Goal: Information Seeking & Learning: Learn about a topic

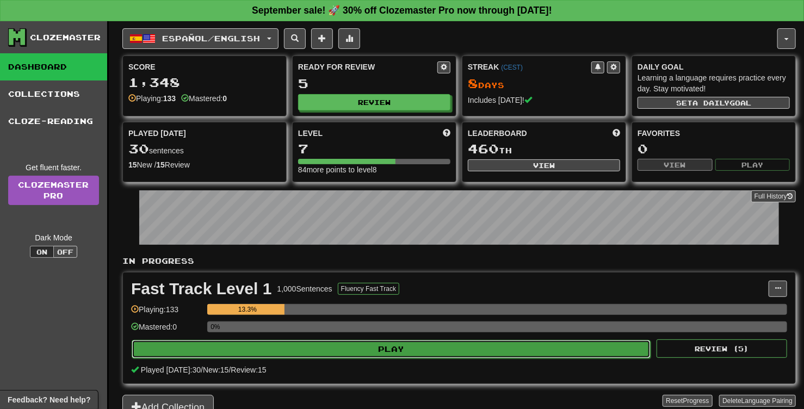
click at [399, 348] on button "Play" at bounding box center [391, 349] width 519 height 18
select select "**"
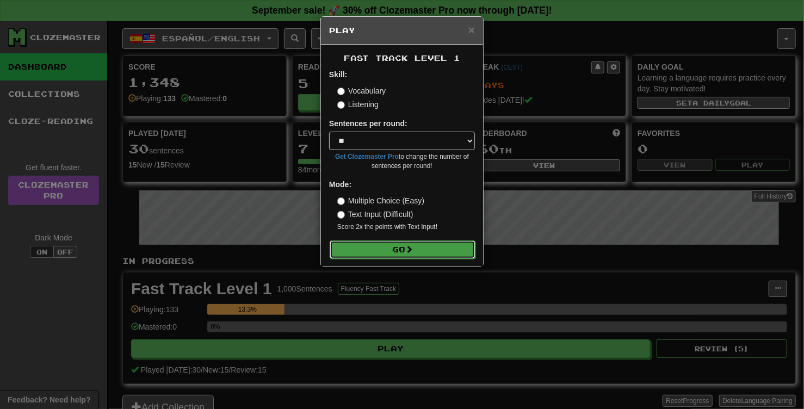
click at [392, 253] on button "Go" at bounding box center [402, 249] width 146 height 18
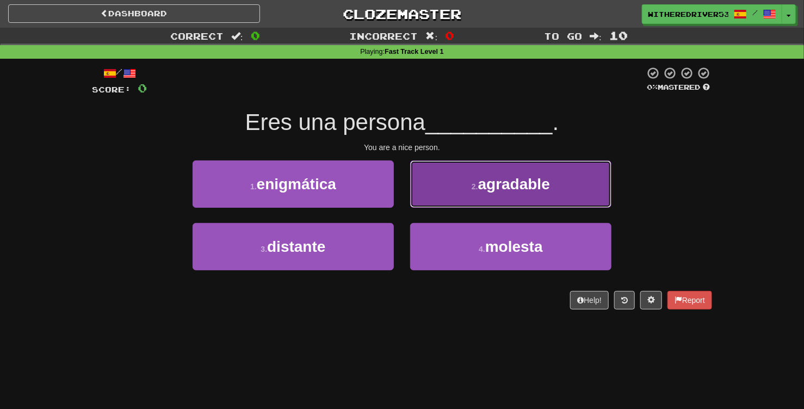
click at [522, 179] on span "agradable" at bounding box center [514, 184] width 72 height 17
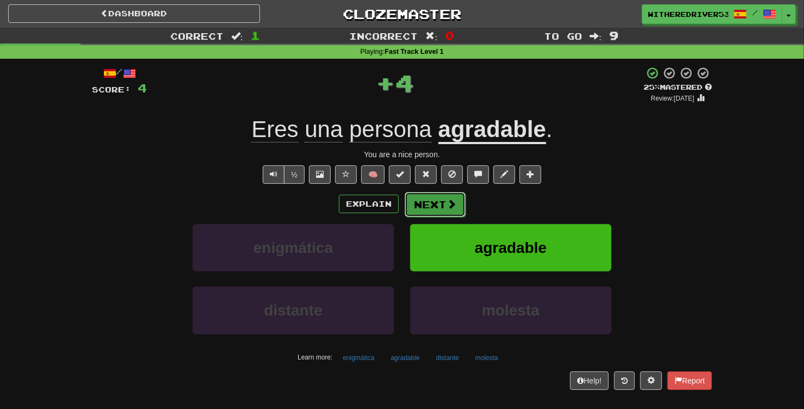
click at [434, 208] on button "Next" at bounding box center [434, 204] width 61 height 25
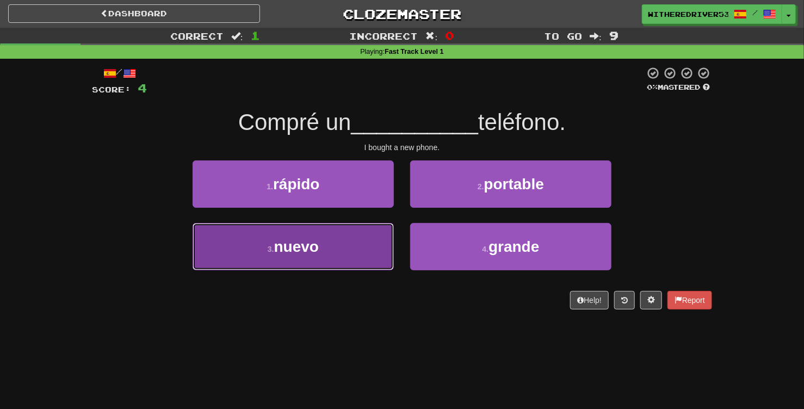
click at [335, 264] on button "3 . nuevo" at bounding box center [292, 246] width 201 height 47
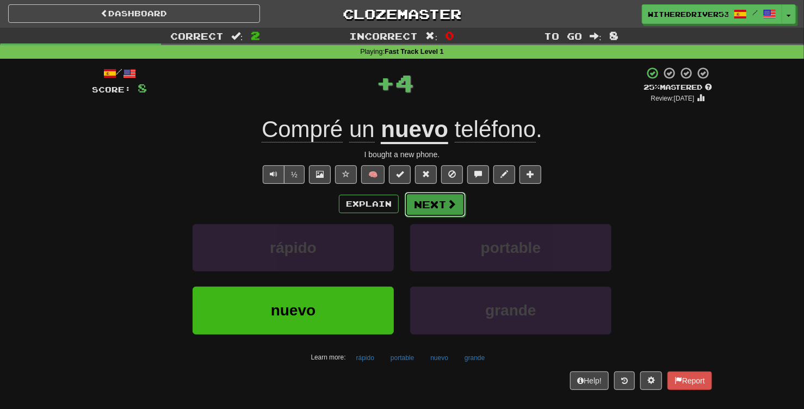
click at [432, 205] on button "Next" at bounding box center [434, 204] width 61 height 25
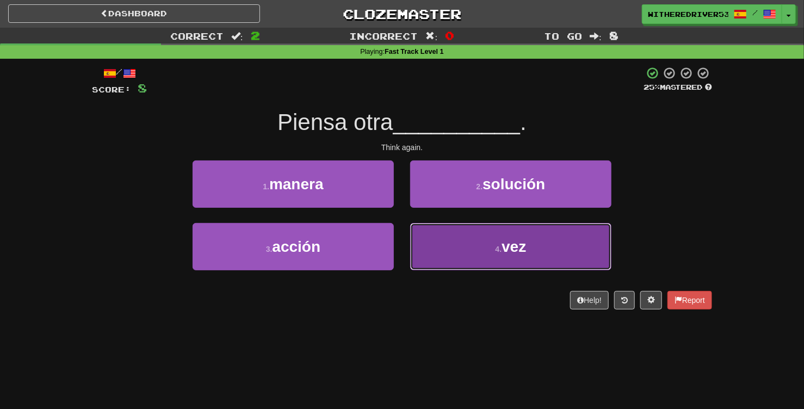
click at [487, 249] on button "4 . vez" at bounding box center [510, 246] width 201 height 47
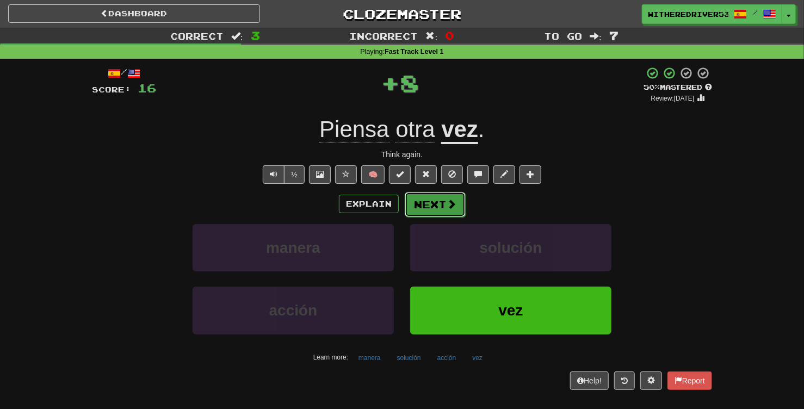
click at [433, 208] on button "Next" at bounding box center [434, 204] width 61 height 25
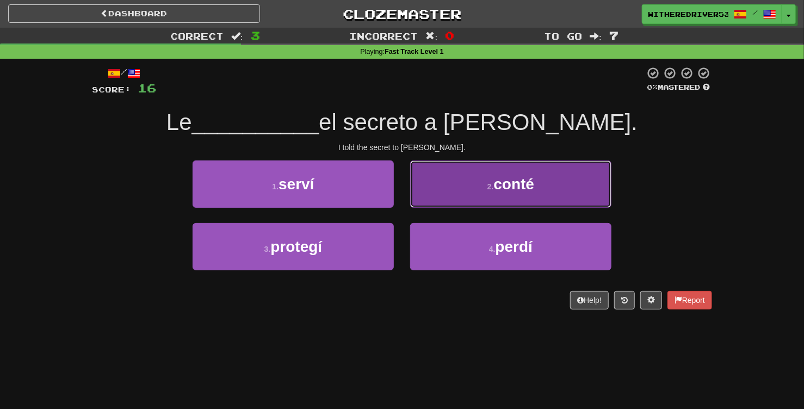
click at [500, 190] on span "conté" at bounding box center [514, 184] width 41 height 17
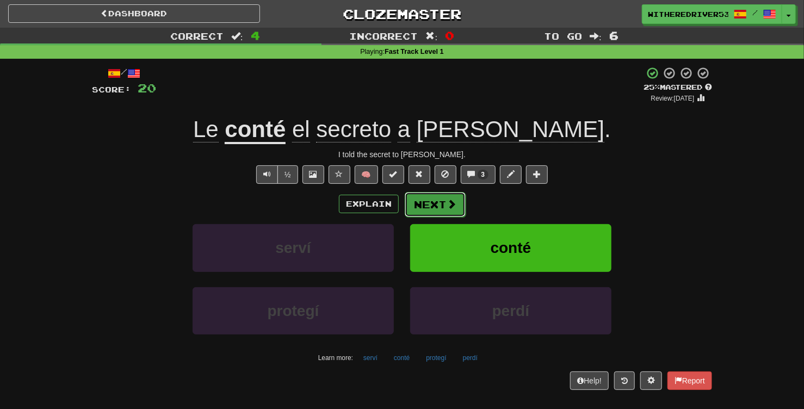
click at [446, 208] on span at bounding box center [451, 204] width 10 height 10
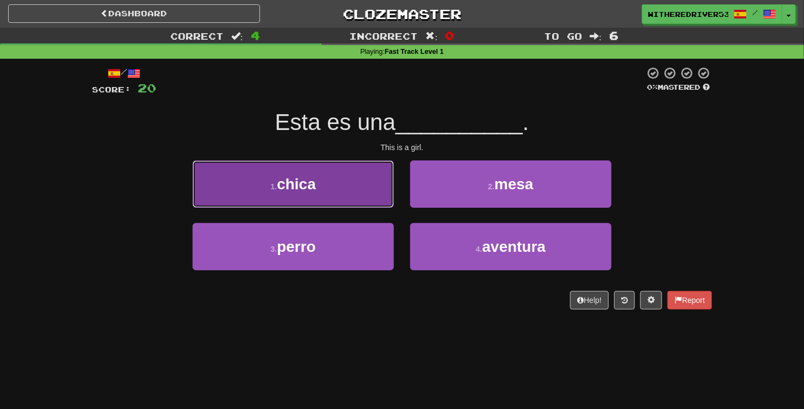
click at [358, 186] on button "1 . chica" at bounding box center [292, 183] width 201 height 47
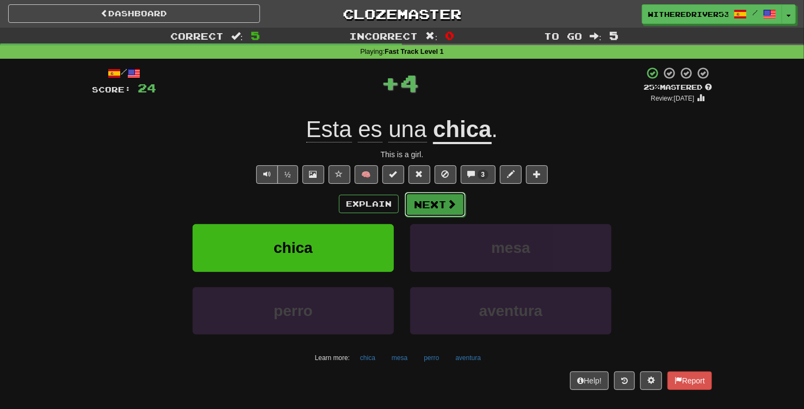
click at [449, 205] on span at bounding box center [451, 204] width 10 height 10
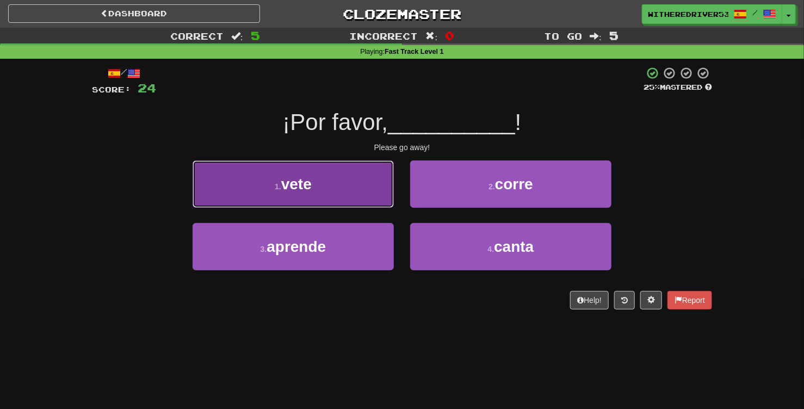
click at [335, 190] on button "1 . vete" at bounding box center [292, 183] width 201 height 47
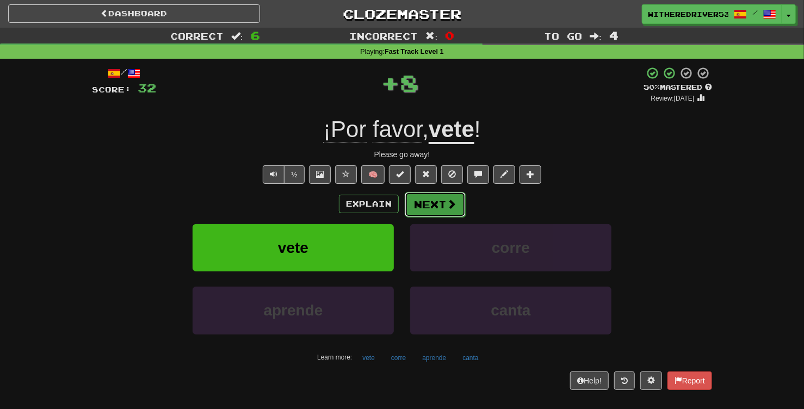
click at [450, 205] on span at bounding box center [451, 204] width 10 height 10
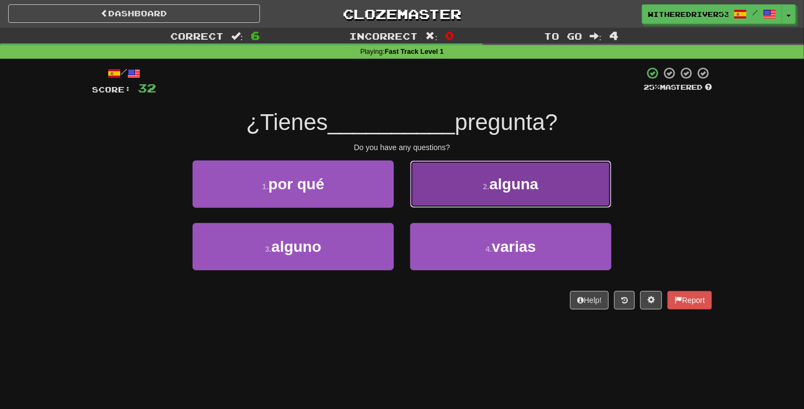
click at [501, 185] on span "alguna" at bounding box center [513, 184] width 49 height 17
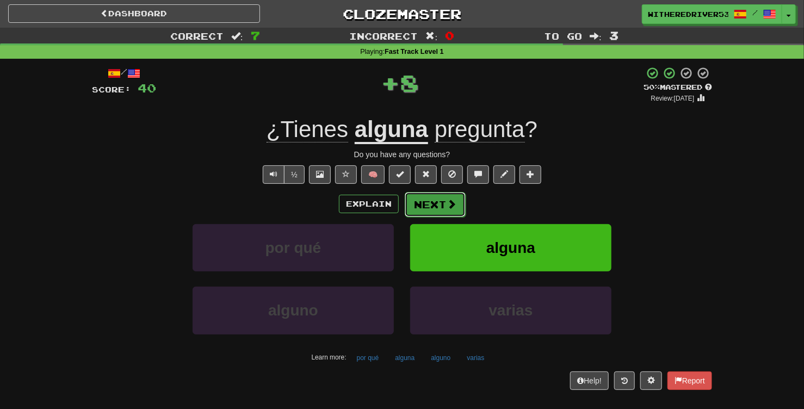
click at [441, 205] on button "Next" at bounding box center [434, 204] width 61 height 25
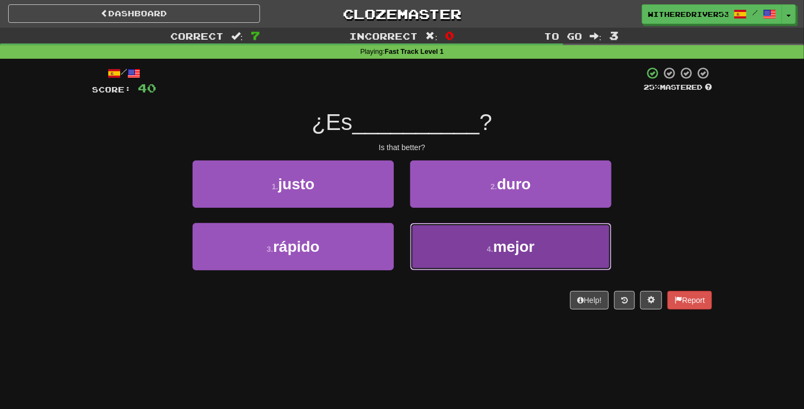
click at [480, 241] on button "4 . mejor" at bounding box center [510, 246] width 201 height 47
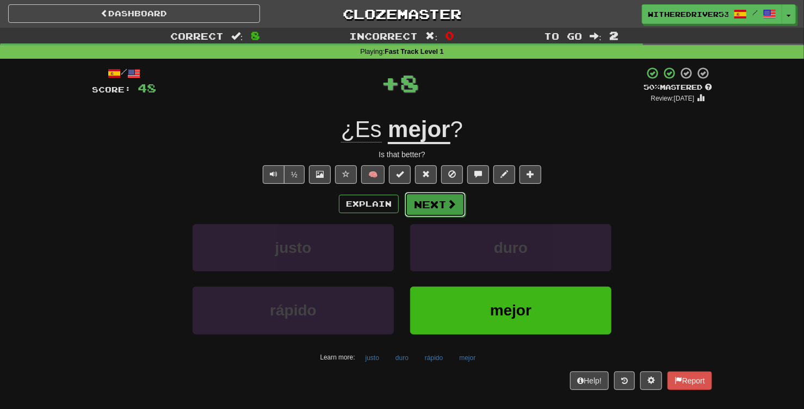
click at [443, 201] on button "Next" at bounding box center [434, 204] width 61 height 25
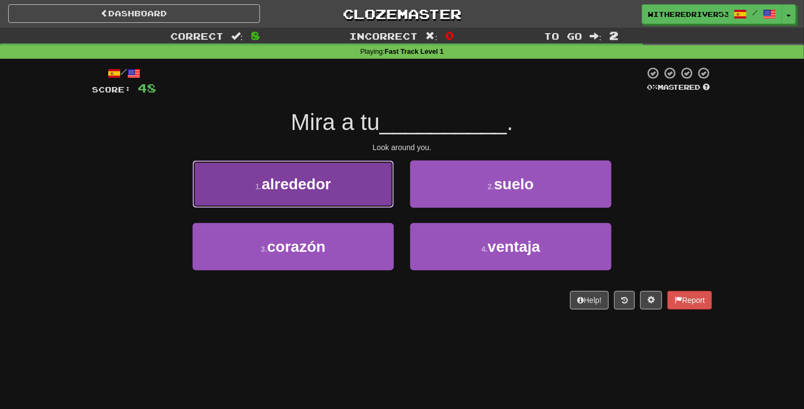
click at [330, 186] on span "alrededor" at bounding box center [296, 184] width 70 height 17
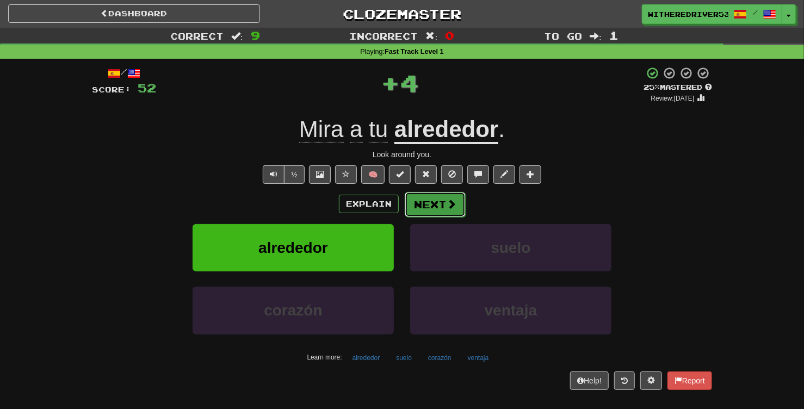
click at [443, 205] on button "Next" at bounding box center [434, 204] width 61 height 25
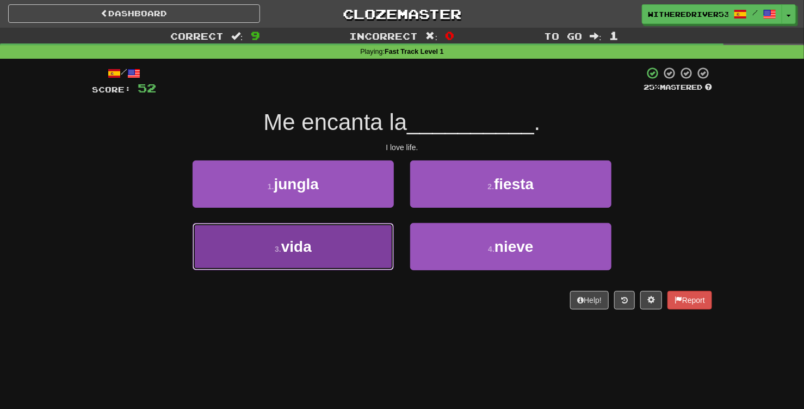
click at [307, 264] on button "3 . vida" at bounding box center [292, 246] width 201 height 47
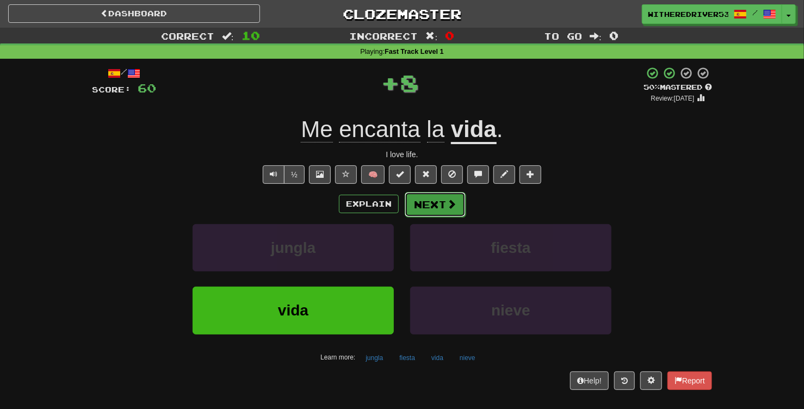
click at [445, 203] on button "Next" at bounding box center [434, 204] width 61 height 25
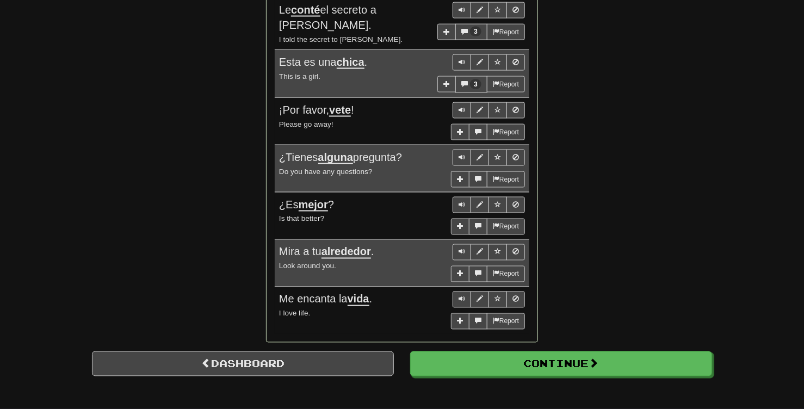
scroll to position [814, 0]
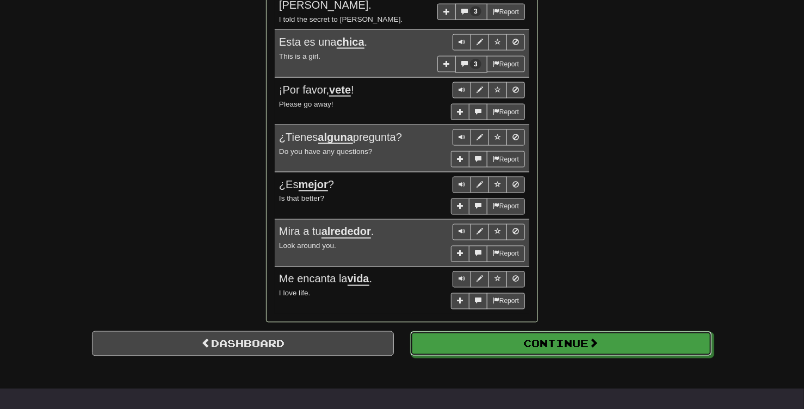
click at [544, 346] on button "Continue" at bounding box center [561, 343] width 302 height 25
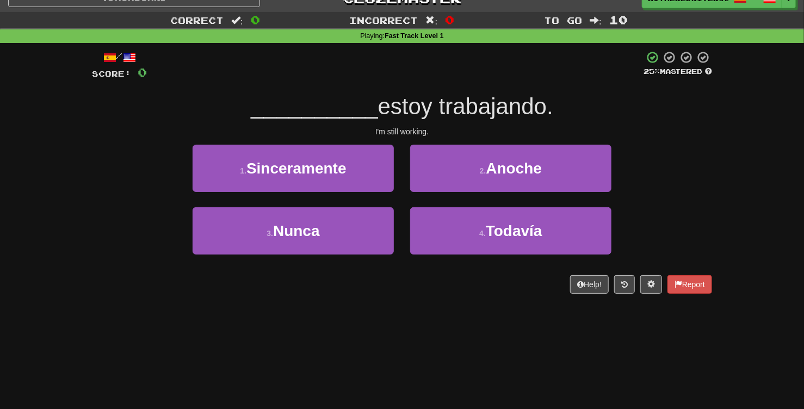
scroll to position [11, 0]
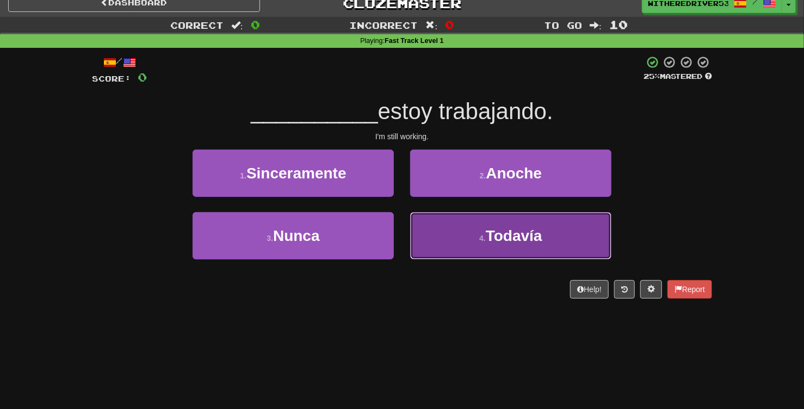
click at [469, 242] on button "4 . Todavía" at bounding box center [510, 235] width 201 height 47
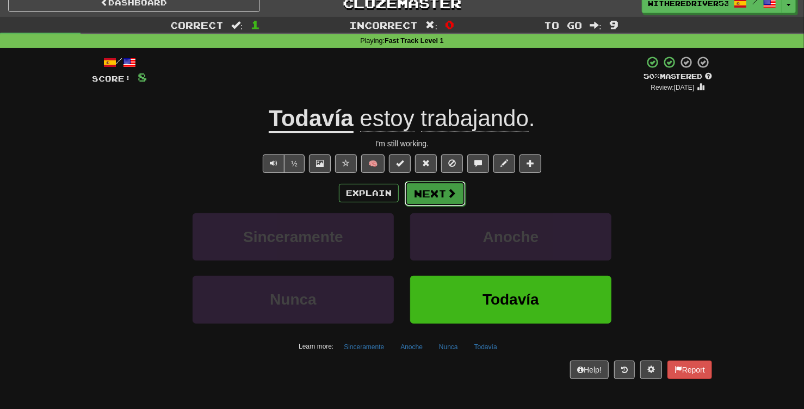
click at [427, 197] on button "Next" at bounding box center [434, 193] width 61 height 25
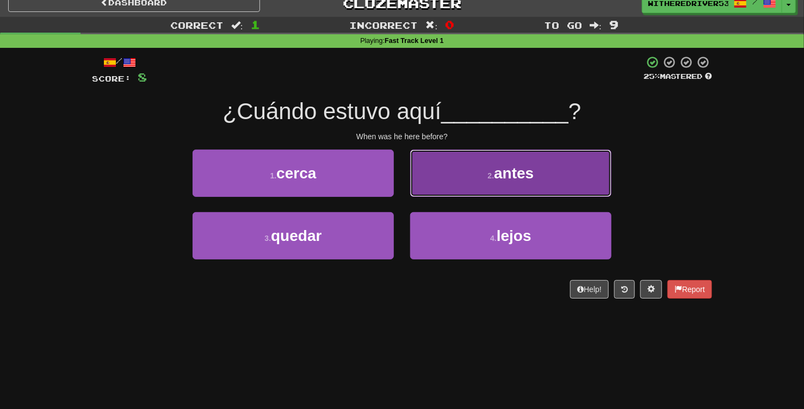
click at [474, 177] on button "2 . antes" at bounding box center [510, 173] width 201 height 47
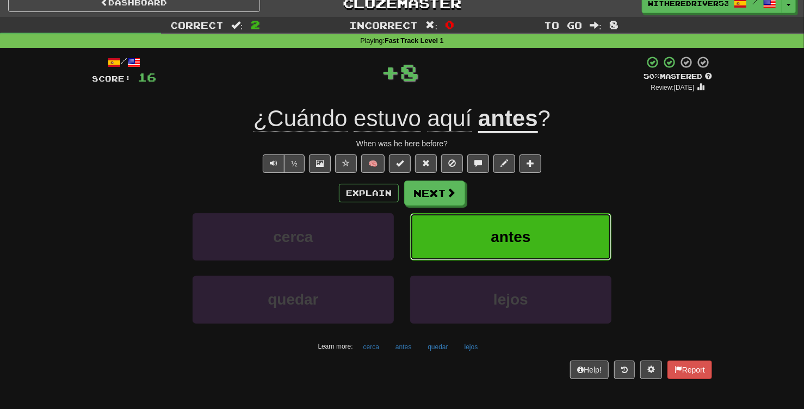
click at [525, 228] on button "antes" at bounding box center [510, 236] width 201 height 47
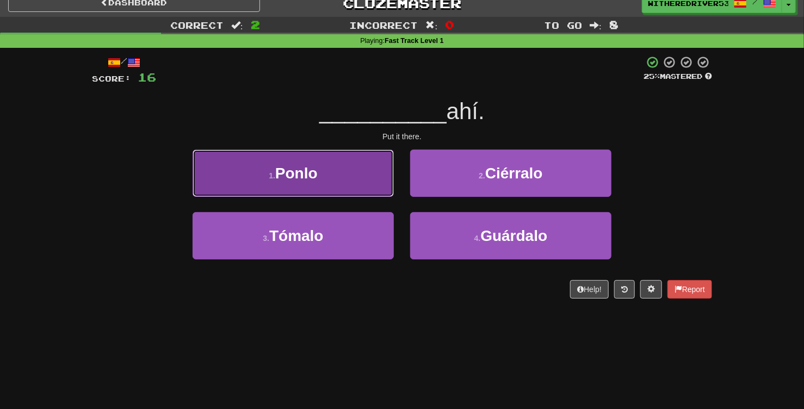
click at [347, 175] on button "1 . Ponlo" at bounding box center [292, 173] width 201 height 47
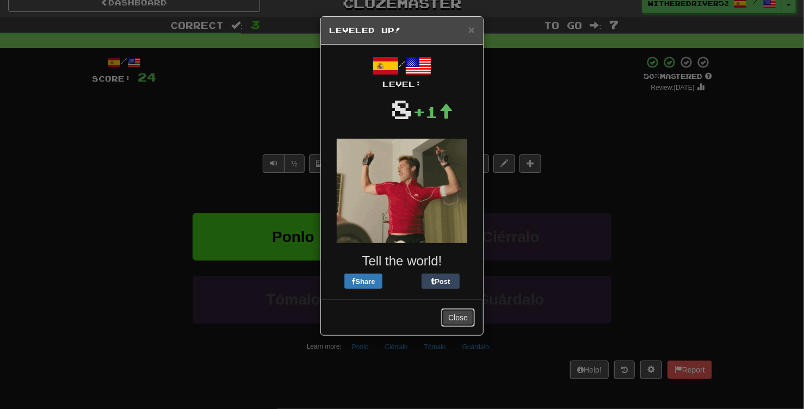
click at [458, 320] on button "Close" at bounding box center [458, 317] width 34 height 18
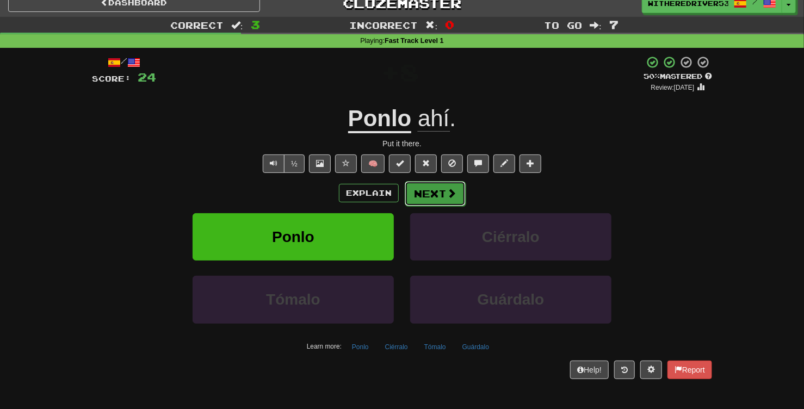
click at [438, 199] on button "Next" at bounding box center [434, 193] width 61 height 25
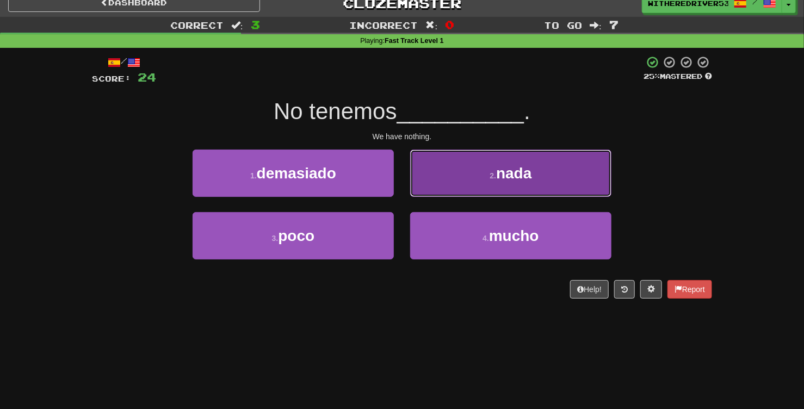
click at [496, 164] on button "2 . nada" at bounding box center [510, 173] width 201 height 47
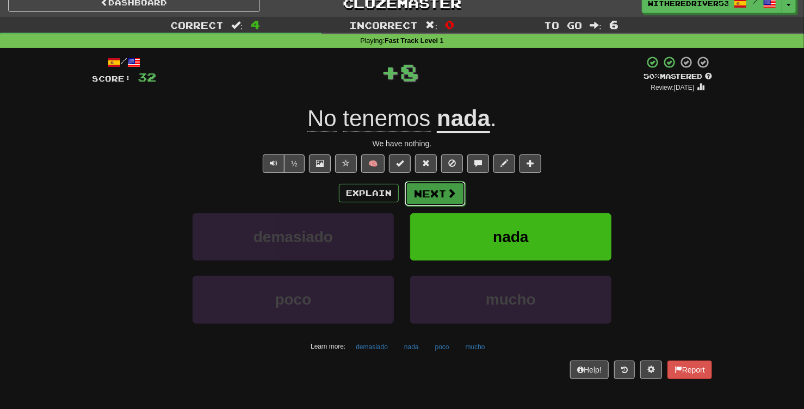
click at [438, 194] on button "Next" at bounding box center [434, 193] width 61 height 25
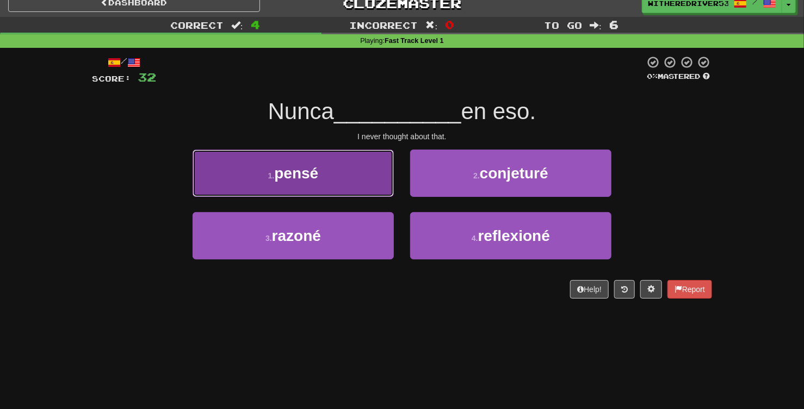
click at [338, 183] on button "1 . pensé" at bounding box center [292, 173] width 201 height 47
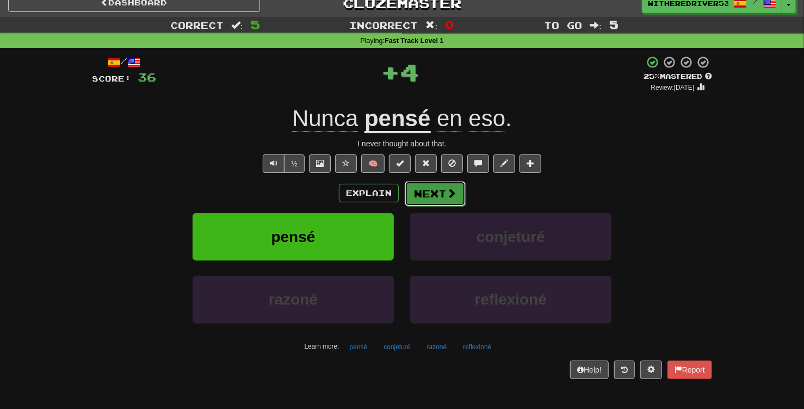
click at [441, 196] on button "Next" at bounding box center [434, 193] width 61 height 25
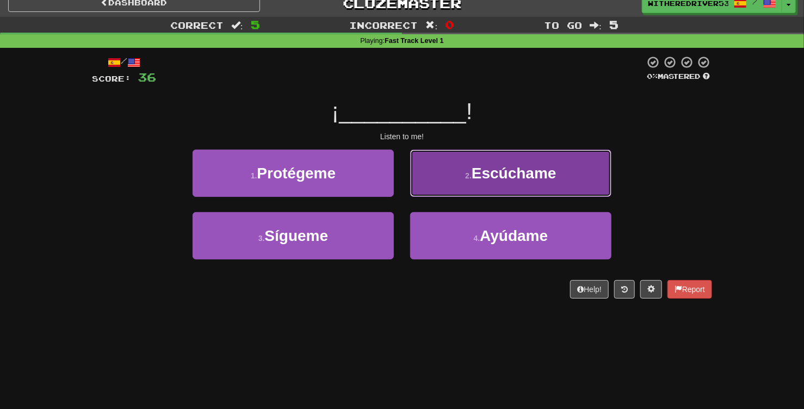
click at [506, 179] on span "Escúchame" at bounding box center [513, 173] width 85 height 17
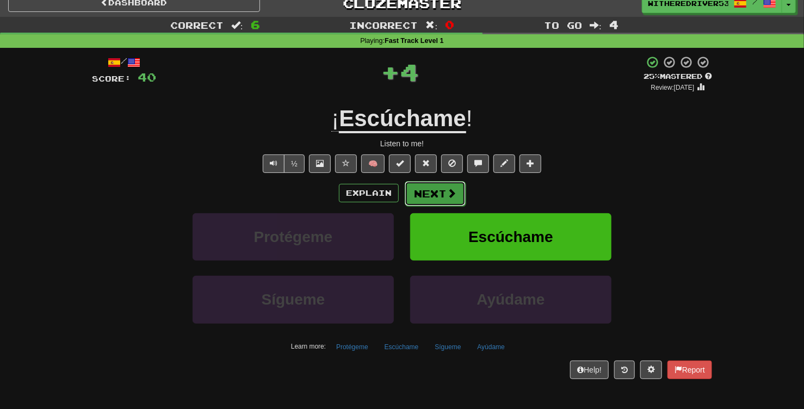
click at [434, 192] on button "Next" at bounding box center [434, 193] width 61 height 25
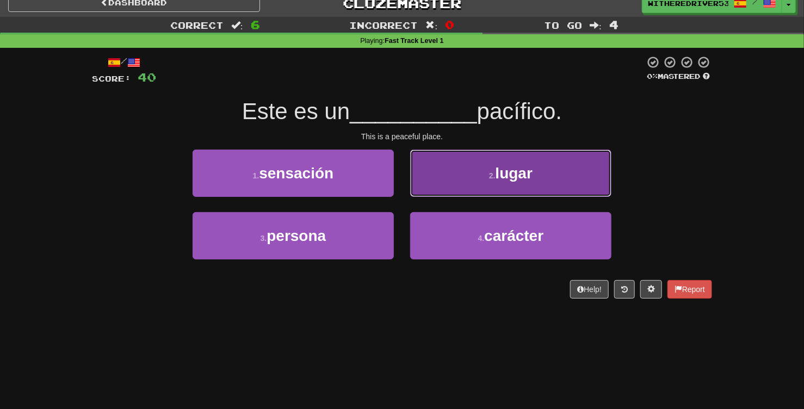
click at [479, 182] on button "2 . lugar" at bounding box center [510, 173] width 201 height 47
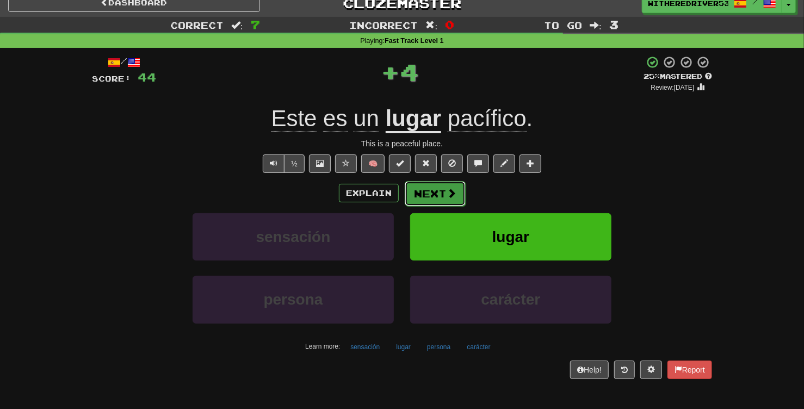
click at [436, 193] on button "Next" at bounding box center [434, 193] width 61 height 25
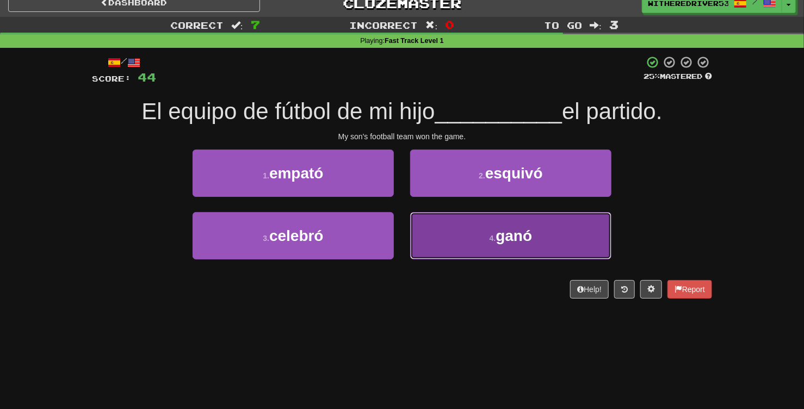
click at [481, 231] on button "4 . ganó" at bounding box center [510, 235] width 201 height 47
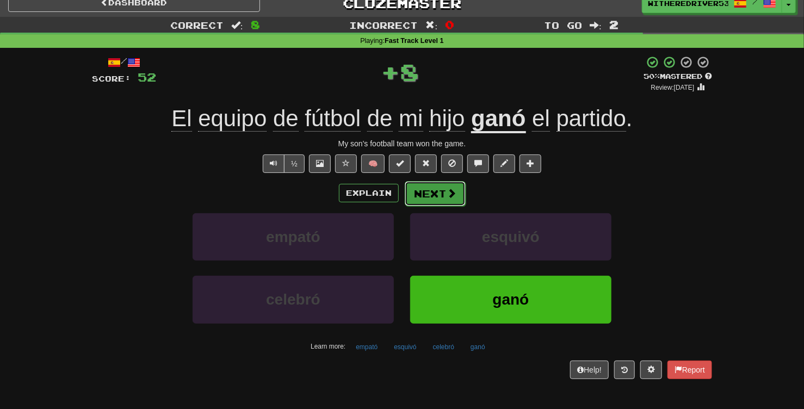
click at [445, 191] on button "Next" at bounding box center [434, 193] width 61 height 25
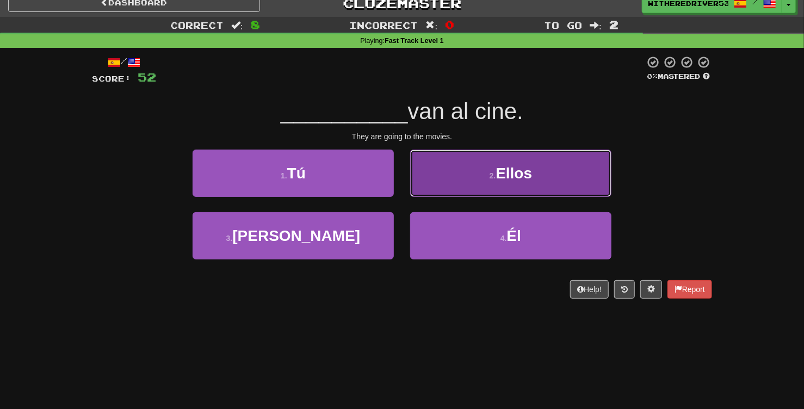
click at [478, 190] on button "2 . Ellos" at bounding box center [510, 173] width 201 height 47
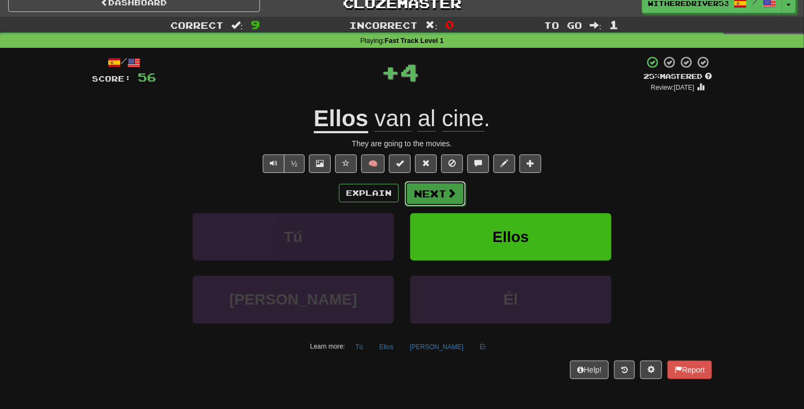
click at [431, 196] on button "Next" at bounding box center [434, 193] width 61 height 25
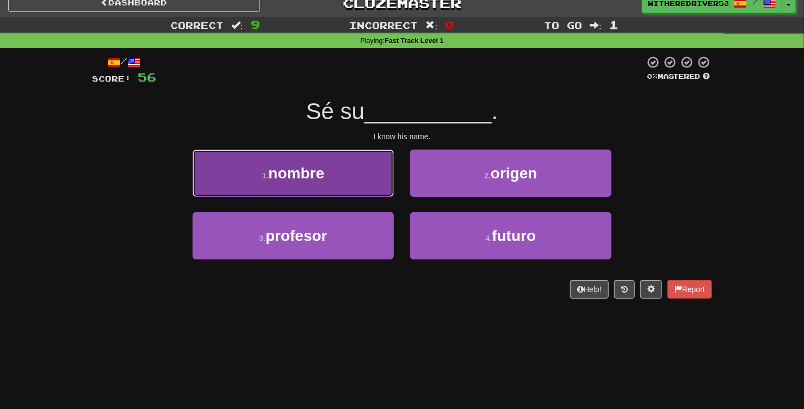
click at [336, 184] on button "1 . nombre" at bounding box center [292, 173] width 201 height 47
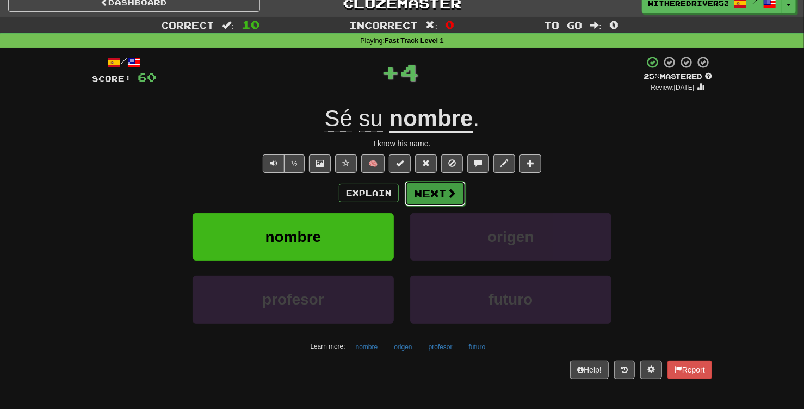
click at [437, 195] on button "Next" at bounding box center [434, 193] width 61 height 25
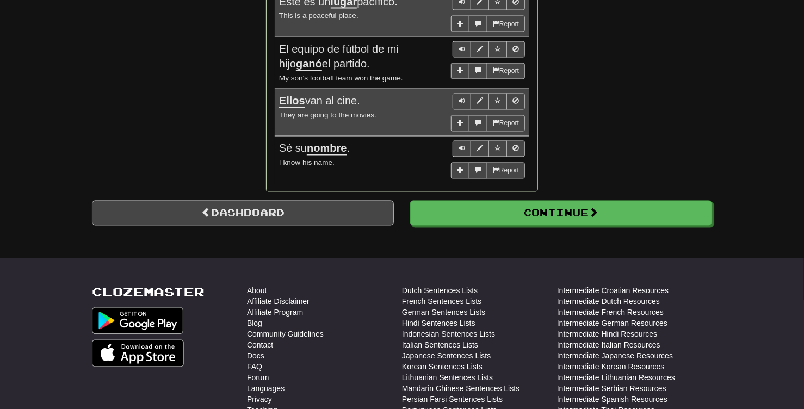
scroll to position [950, 0]
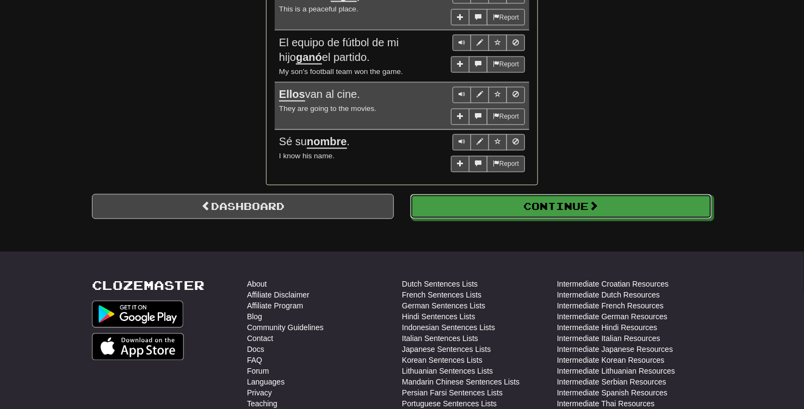
click at [562, 213] on button "Continue" at bounding box center [561, 206] width 302 height 25
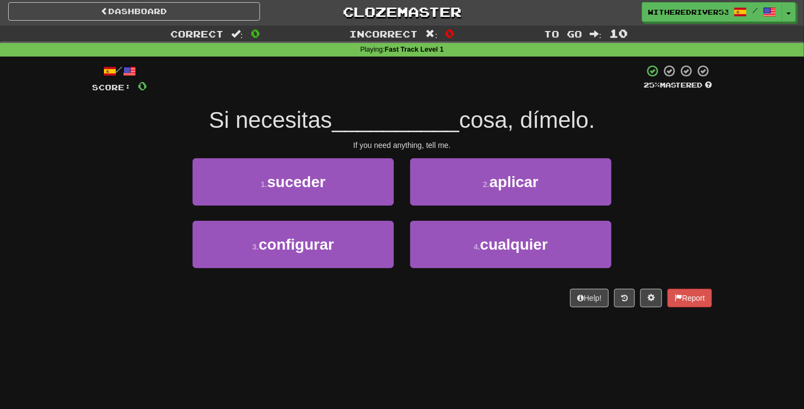
scroll to position [0, 0]
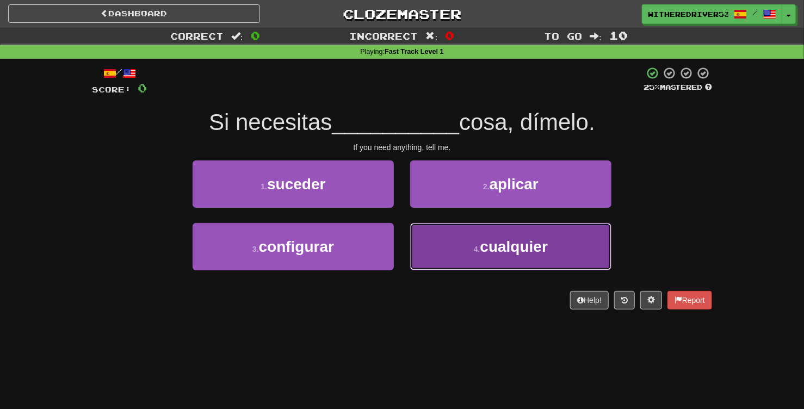
click at [464, 249] on button "4 . cualquier" at bounding box center [510, 246] width 201 height 47
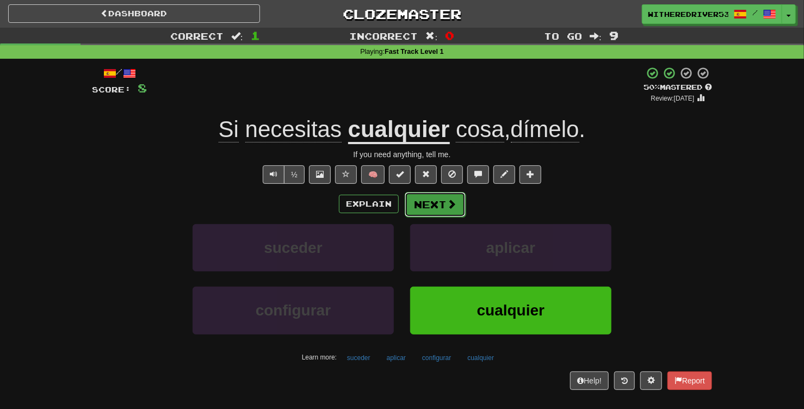
click at [435, 197] on button "Next" at bounding box center [434, 204] width 61 height 25
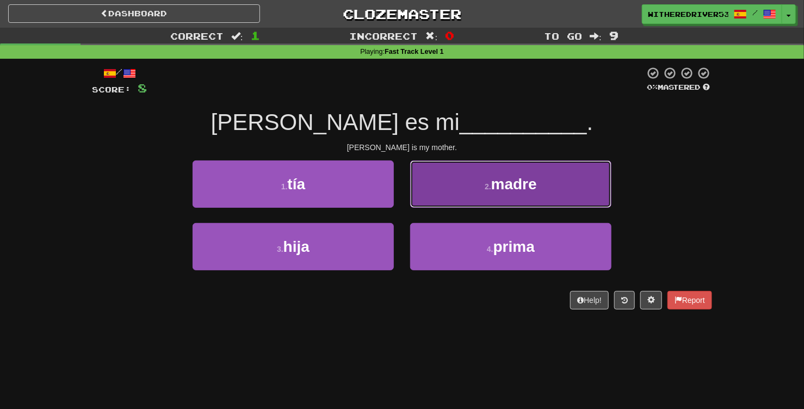
click at [522, 189] on span "madre" at bounding box center [514, 184] width 46 height 17
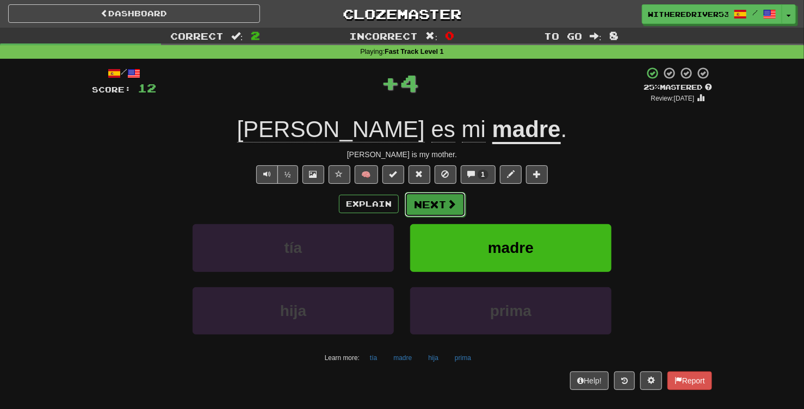
click at [431, 211] on button "Next" at bounding box center [434, 204] width 61 height 25
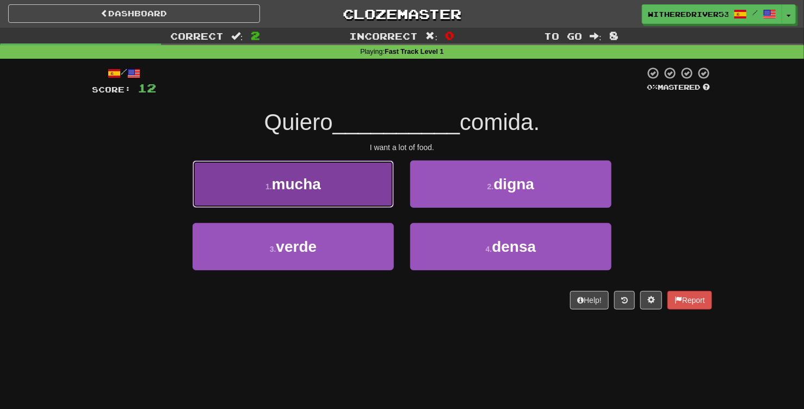
click at [345, 195] on button "1 . mucha" at bounding box center [292, 183] width 201 height 47
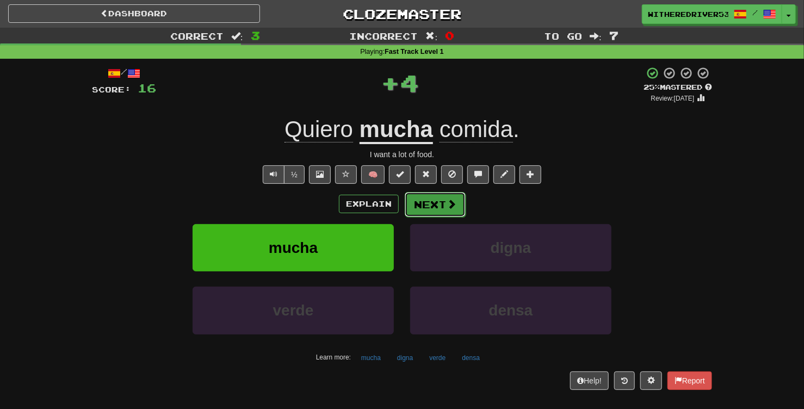
click at [445, 208] on button "Next" at bounding box center [434, 204] width 61 height 25
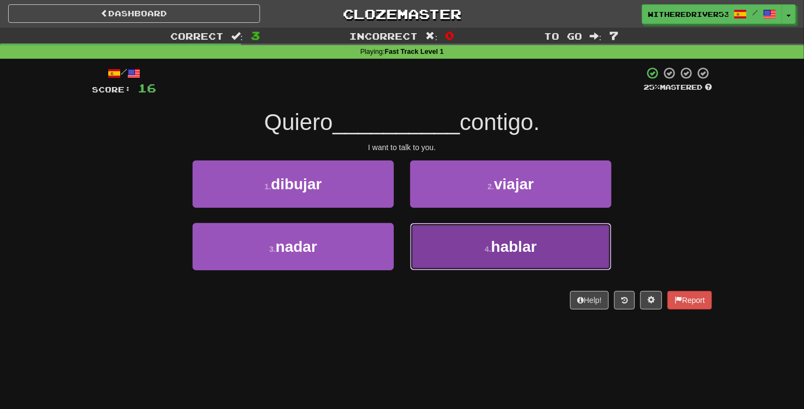
click at [470, 244] on button "4 . hablar" at bounding box center [510, 246] width 201 height 47
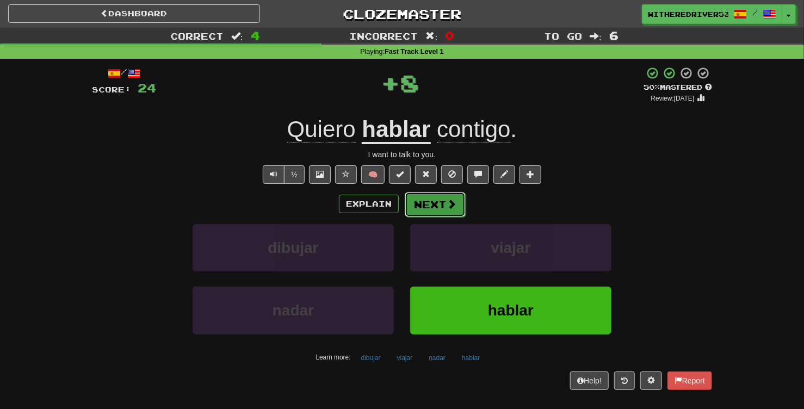
click at [435, 205] on button "Next" at bounding box center [434, 204] width 61 height 25
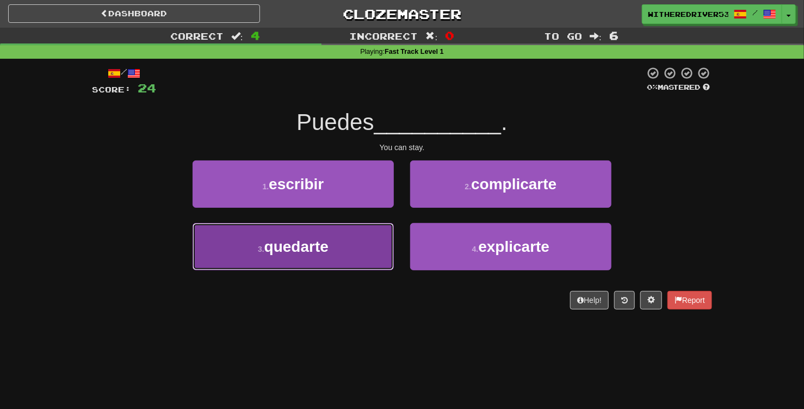
click at [331, 244] on button "3 . quedarte" at bounding box center [292, 246] width 201 height 47
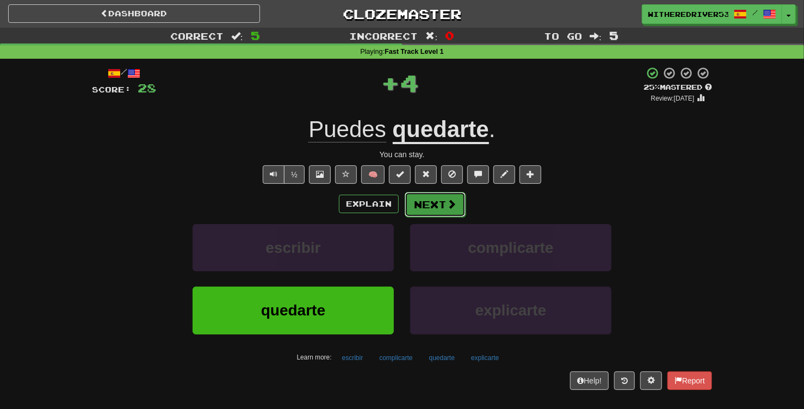
click at [432, 202] on button "Next" at bounding box center [434, 204] width 61 height 25
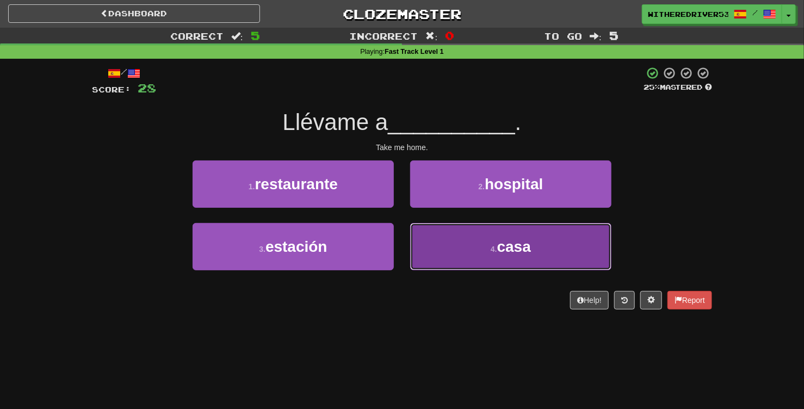
click at [492, 248] on small "4 ." at bounding box center [493, 249] width 7 height 9
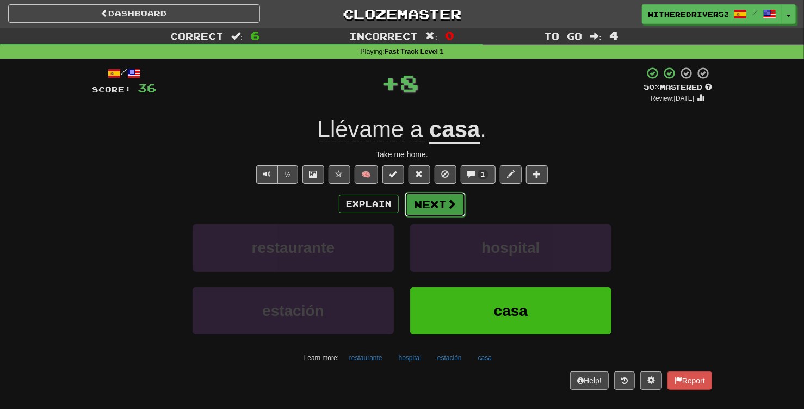
click at [444, 201] on button "Next" at bounding box center [434, 204] width 61 height 25
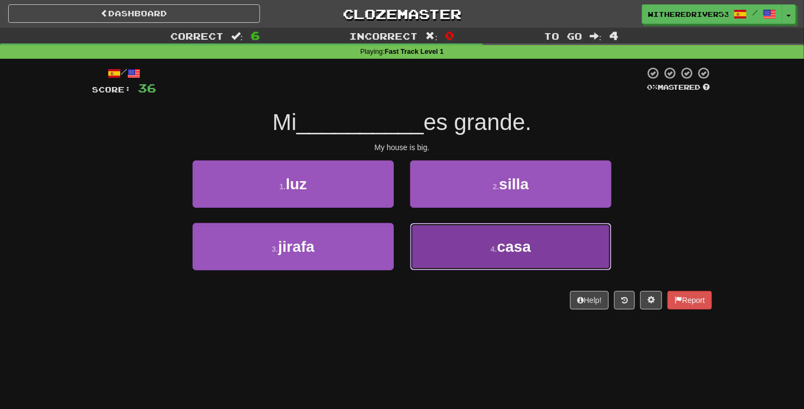
click at [495, 253] on button "4 . casa" at bounding box center [510, 246] width 201 height 47
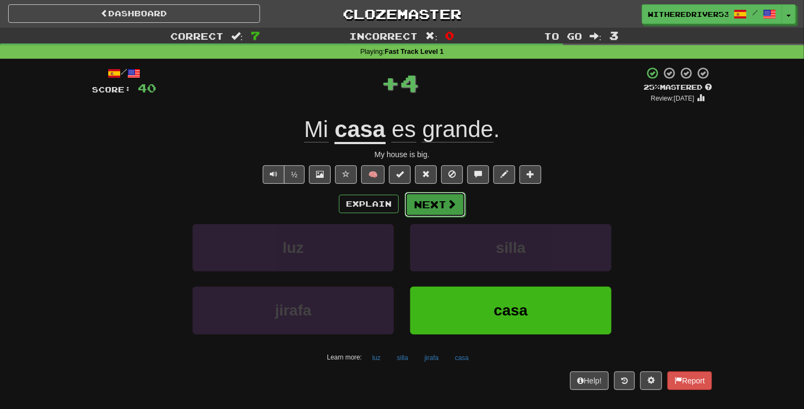
click at [438, 203] on button "Next" at bounding box center [434, 204] width 61 height 25
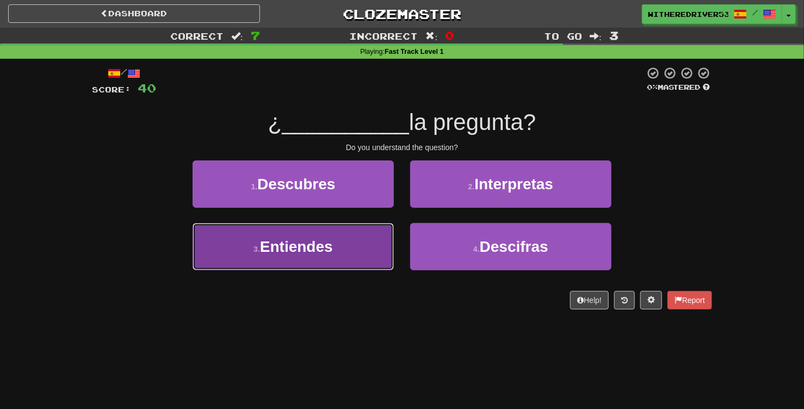
click at [342, 244] on button "3 . Entiendes" at bounding box center [292, 246] width 201 height 47
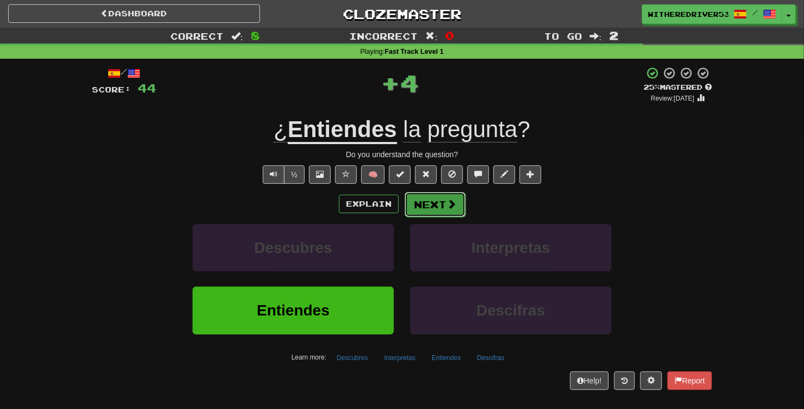
click at [446, 203] on span at bounding box center [451, 204] width 10 height 10
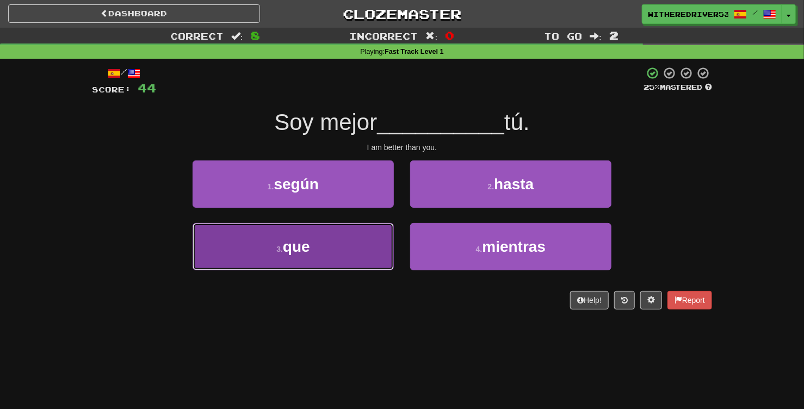
click at [338, 253] on button "3 . que" at bounding box center [292, 246] width 201 height 47
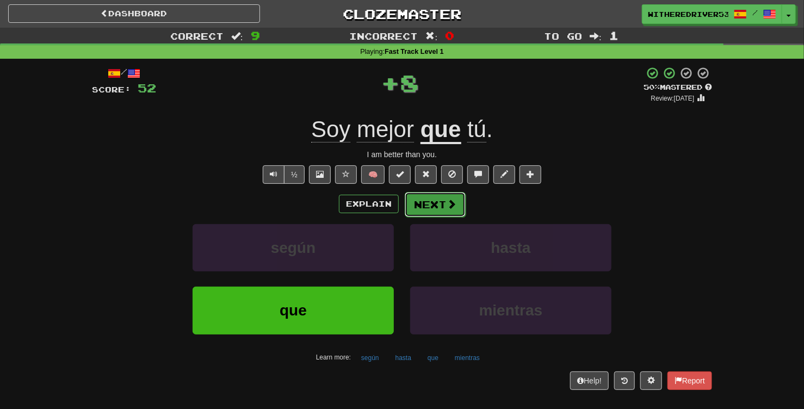
click at [448, 208] on span at bounding box center [451, 204] width 10 height 10
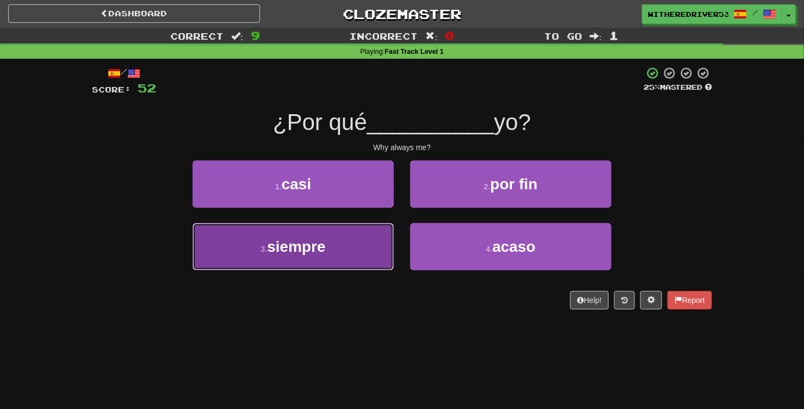
click at [345, 239] on button "3 . siempre" at bounding box center [292, 246] width 201 height 47
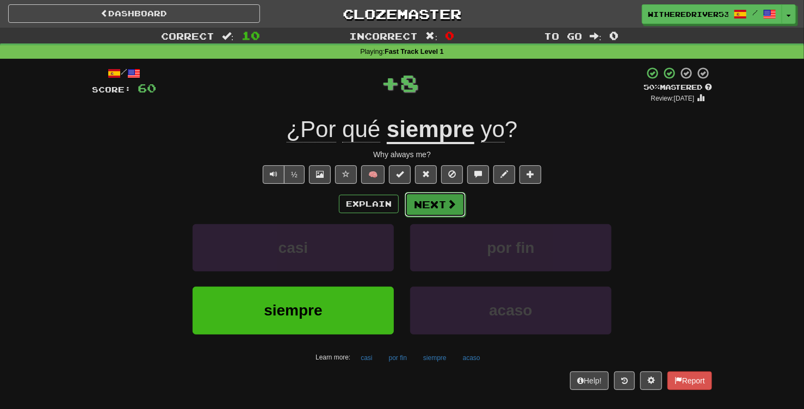
click at [439, 210] on button "Next" at bounding box center [434, 204] width 61 height 25
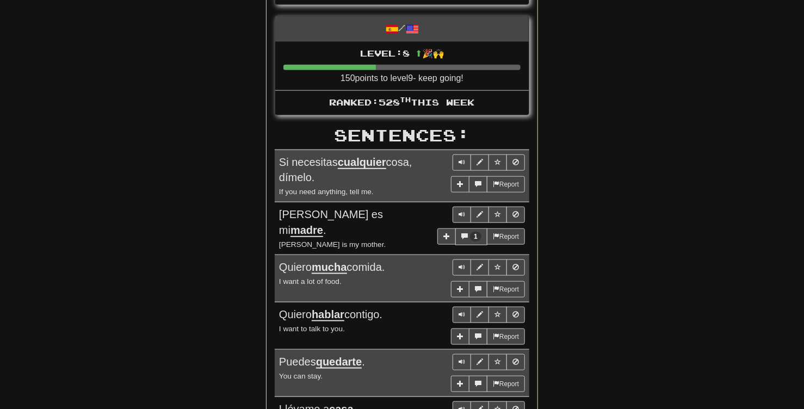
scroll to position [501, 0]
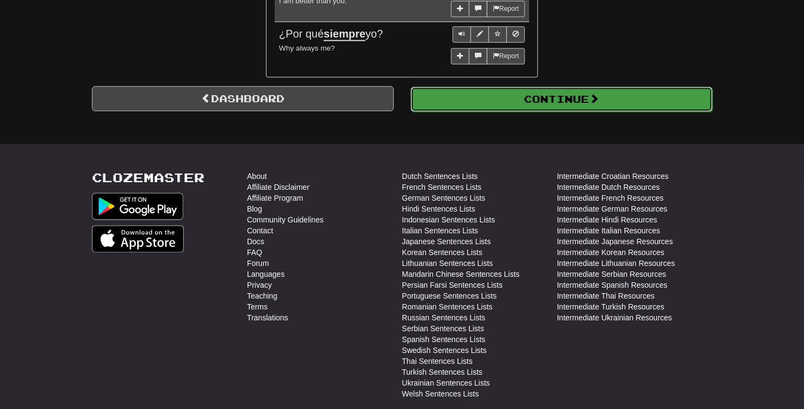
click at [583, 105] on button "Continue" at bounding box center [561, 98] width 302 height 25
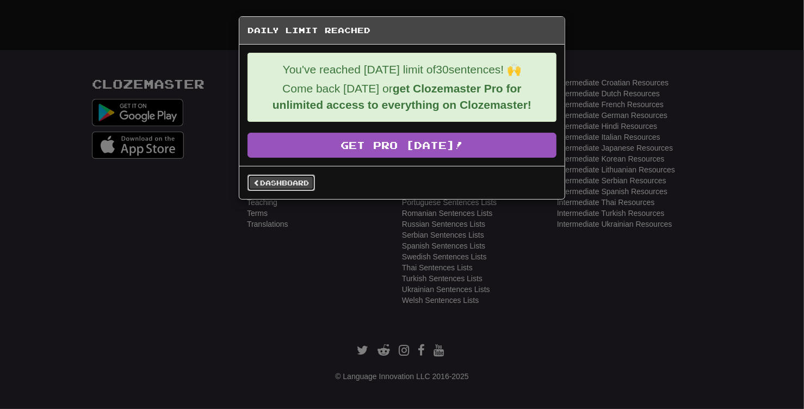
click at [281, 185] on link "Dashboard" at bounding box center [280, 183] width 67 height 16
